Goal: Feedback & Contribution: Leave review/rating

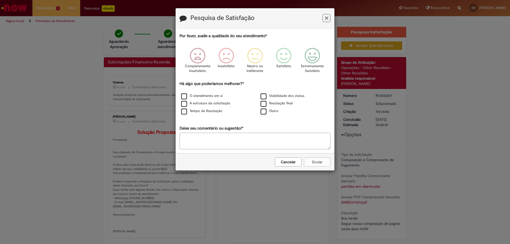
click at [326, 18] on icon "Feedback" at bounding box center [326, 18] width 3 height 6
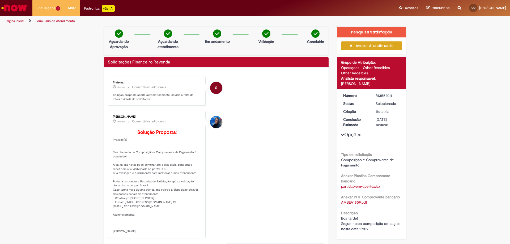
click at [377, 47] on button "Avaliar Atendimento" at bounding box center [371, 45] width 61 height 9
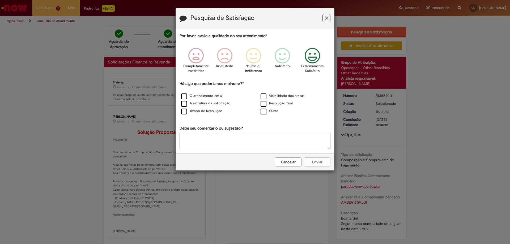
click at [310, 61] on icon "Feedback" at bounding box center [313, 56] width 20 height 16
click at [270, 141] on textarea "Deixe seu comentário ou sugestão!*" at bounding box center [255, 141] width 151 height 16
click at [274, 141] on textarea "Deixe seu comentário ou sugestão!*" at bounding box center [255, 141] width 151 height 16
type textarea "****"
click at [264, 113] on label "Outro" at bounding box center [270, 111] width 18 height 5
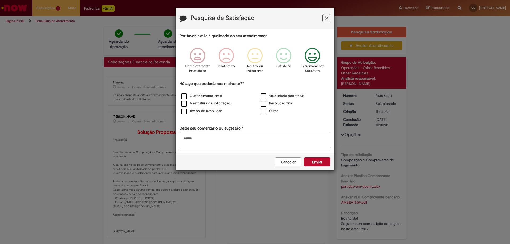
drag, startPoint x: 203, startPoint y: 139, endPoint x: 180, endPoint y: 141, distance: 22.6
click at [180, 141] on textarea "****" at bounding box center [255, 141] width 151 height 16
click at [264, 111] on label "Outro" at bounding box center [270, 111] width 18 height 5
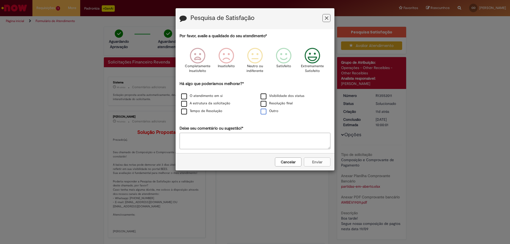
click at [264, 111] on label "Outro" at bounding box center [270, 111] width 18 height 5
click at [195, 135] on textarea "Deixe seu comentário ou sugestão!*" at bounding box center [255, 141] width 151 height 16
type textarea "*"
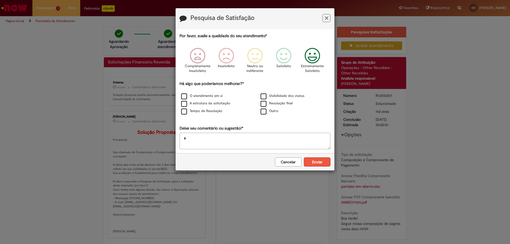
type textarea "*"
click at [319, 161] on button "Enviar" at bounding box center [317, 162] width 27 height 9
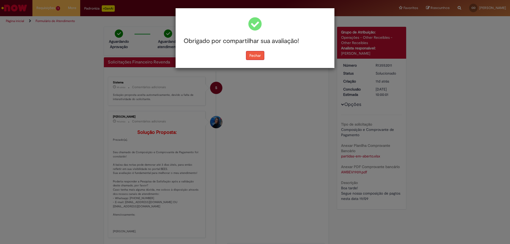
click at [253, 54] on button "Fechar" at bounding box center [255, 55] width 18 height 9
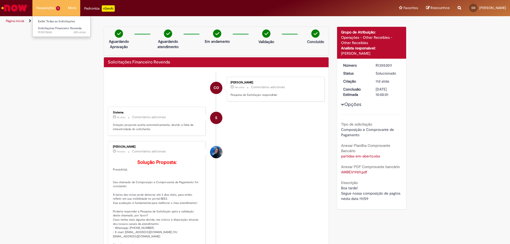
click at [53, 7] on li "Requisições 1 Exibir Todas as Solicitações Solicitações Financeiro Revenda 22h …" at bounding box center [48, 8] width 32 height 16
click at [54, 9] on li "Requisições 1 Exibir Todas as Solicitações Solicitações Financeiro Revenda 22h …" at bounding box center [48, 8] width 32 height 16
click at [57, 23] on link "Exibir Todas as Solicitações" at bounding box center [62, 22] width 58 height 6
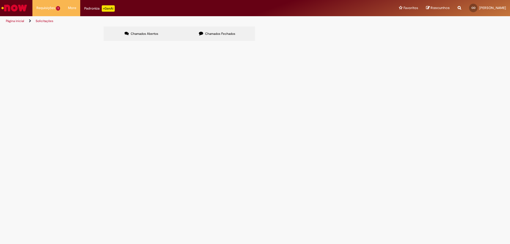
click at [0, 0] on span "Segue nossa composição de pagto com abatimento ( [PERSON_NAME] ) dos créditos." at bounding box center [0, 0] width 0 height 0
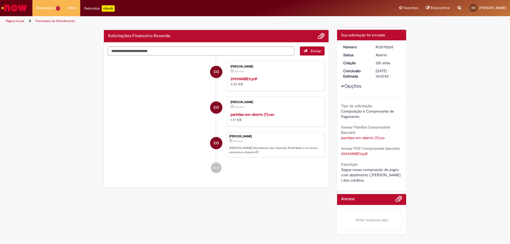
scroll to position [28, 0]
